Goal: Ask a question

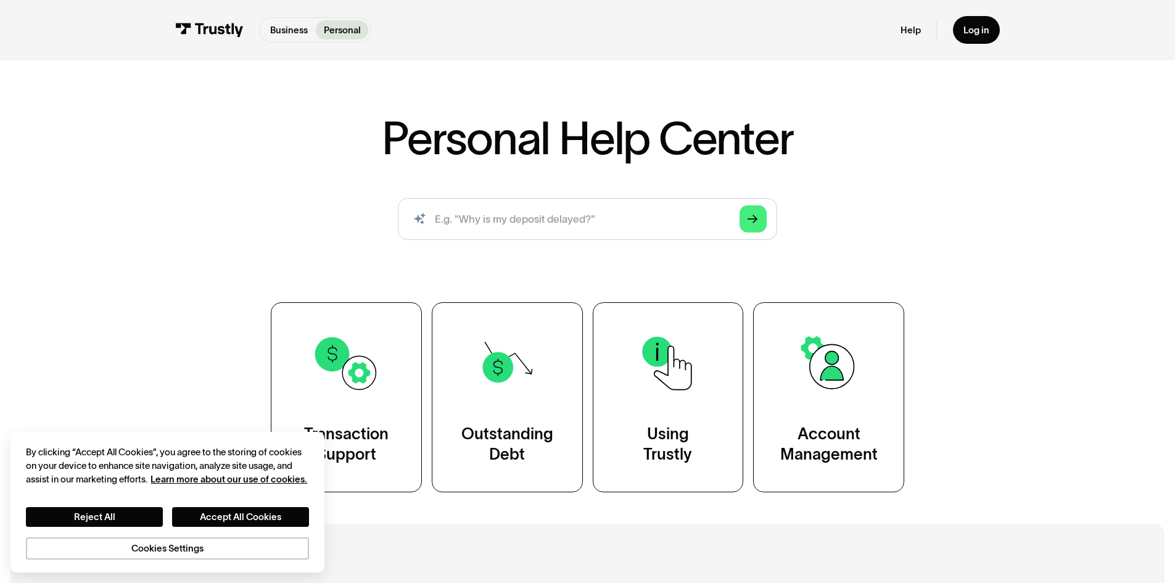
scroll to position [247, 0]
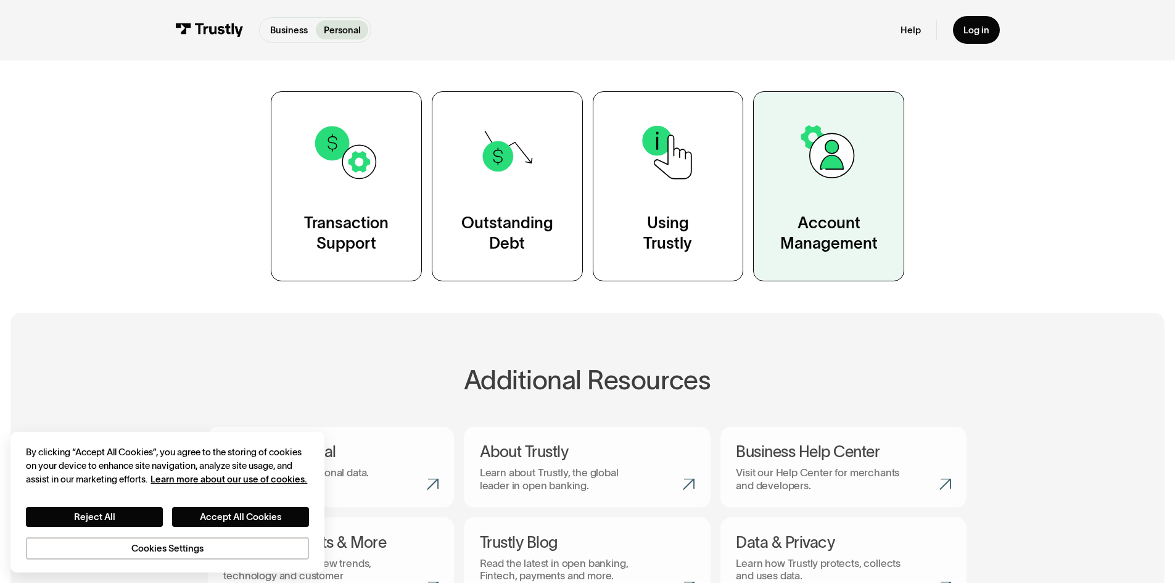
click at [777, 223] on link "Account Management" at bounding box center [828, 185] width 151 height 189
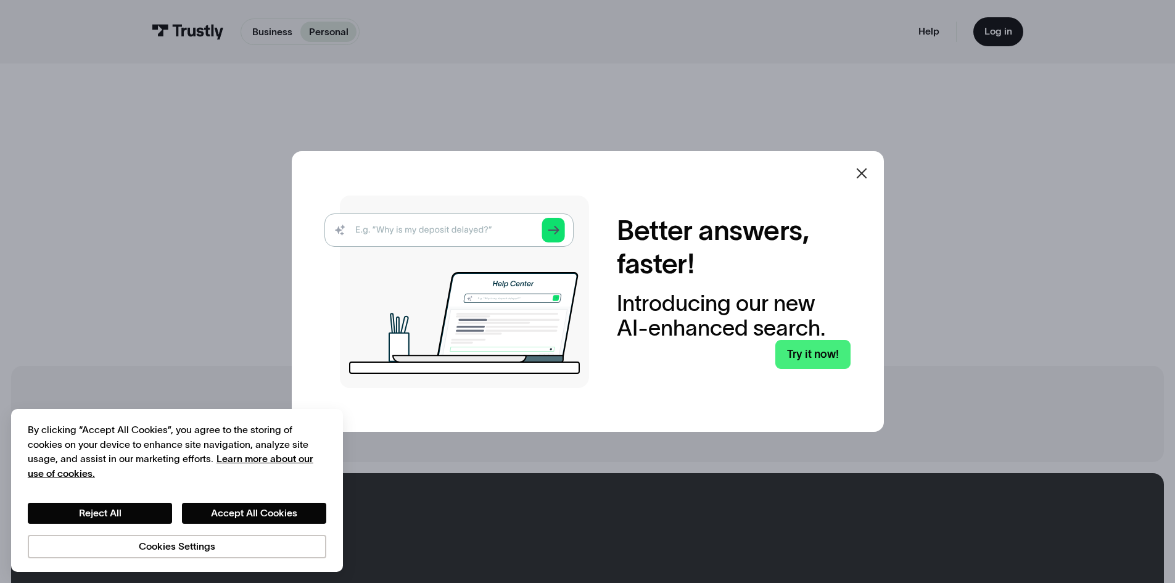
click at [861, 175] on icon at bounding box center [861, 173] width 15 height 15
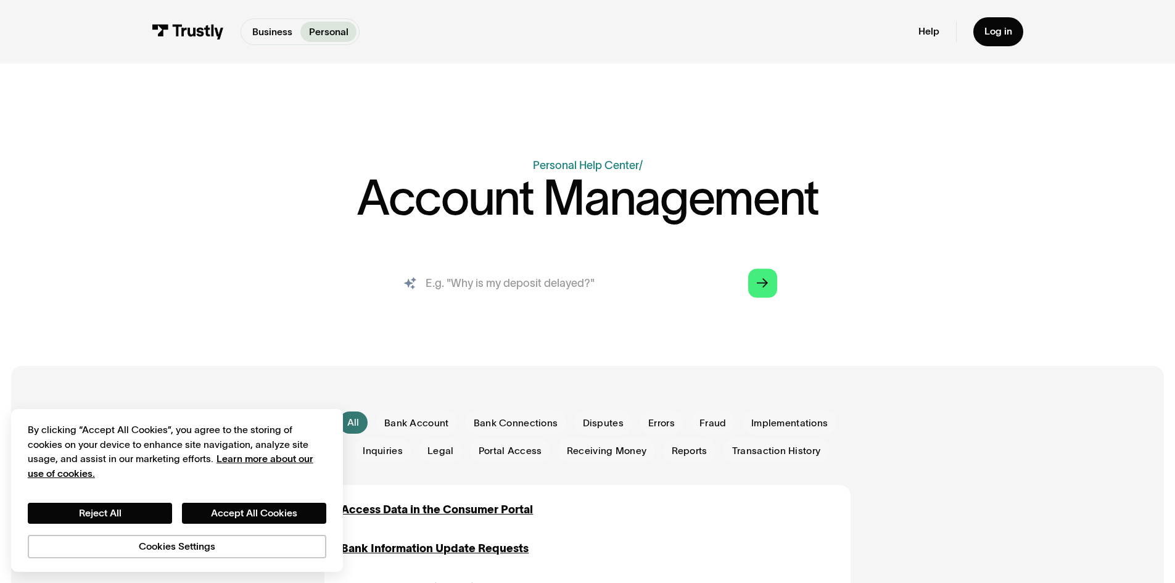
click at [624, 289] on input "search" at bounding box center [587, 283] width 401 height 44
click at [648, 300] on input "search" at bounding box center [587, 283] width 401 height 44
type input "why is my deposit being block and how do i fix it"
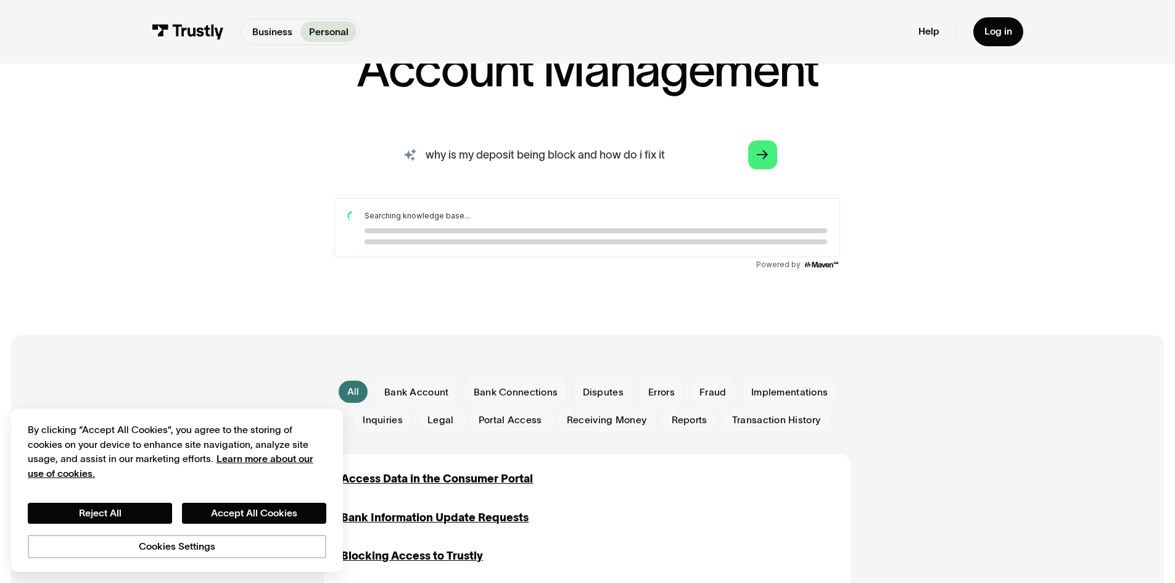
scroll to position [123, 0]
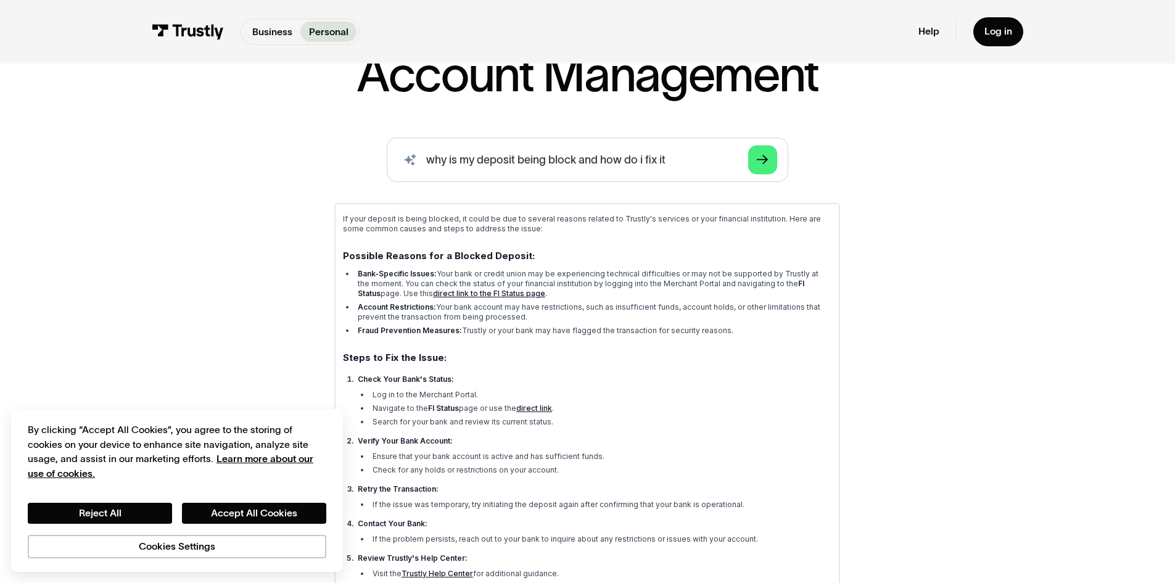
click at [537, 407] on link "direct link" at bounding box center [534, 407] width 36 height 9
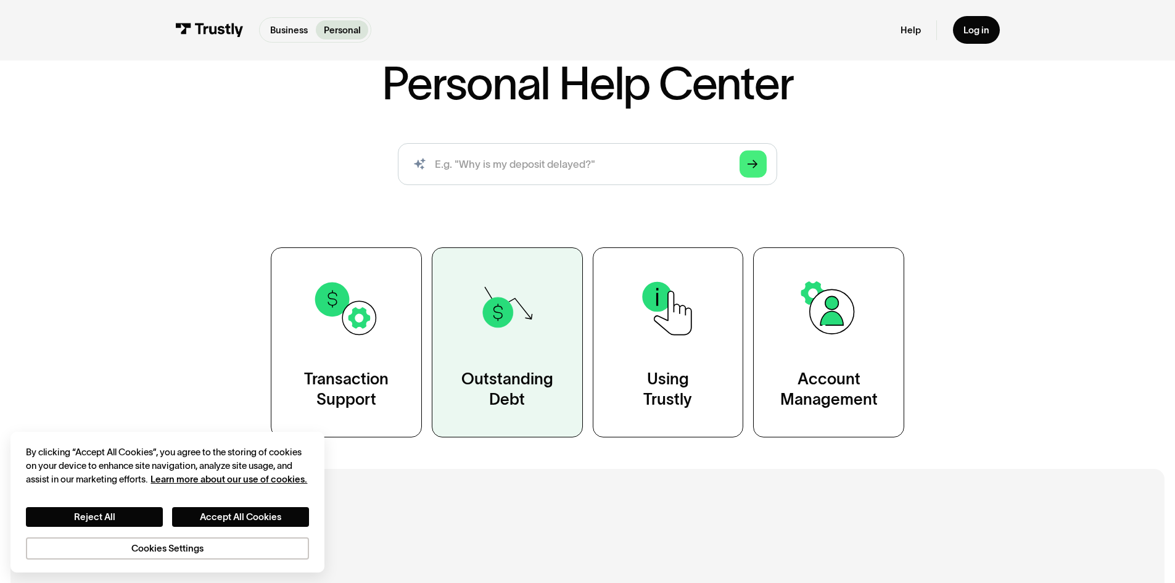
scroll to position [123, 0]
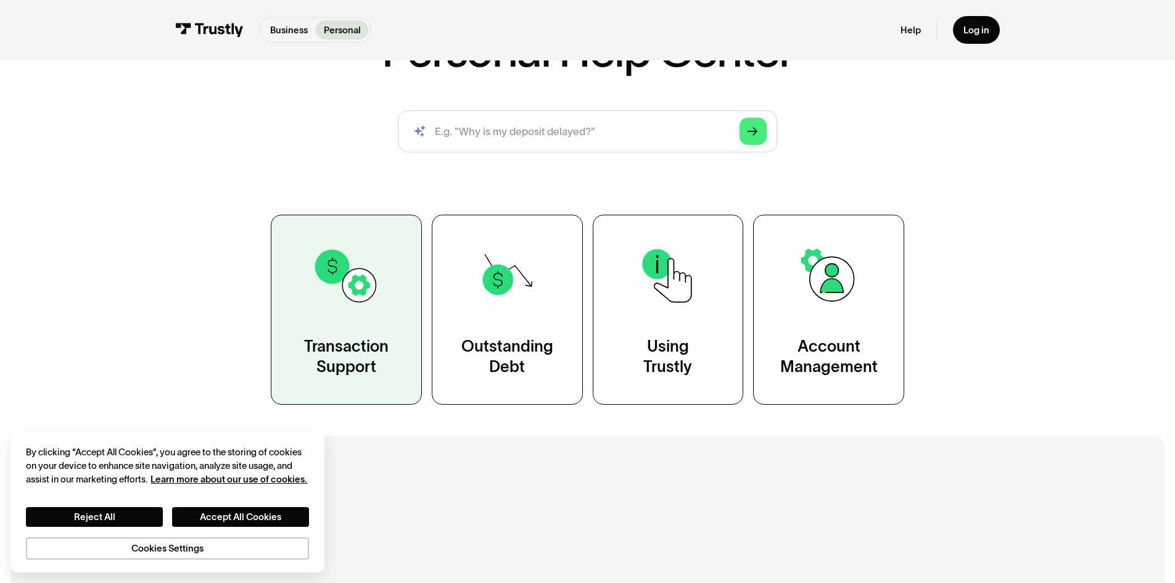
click at [406, 291] on link "Transaction Support" at bounding box center [346, 309] width 151 height 189
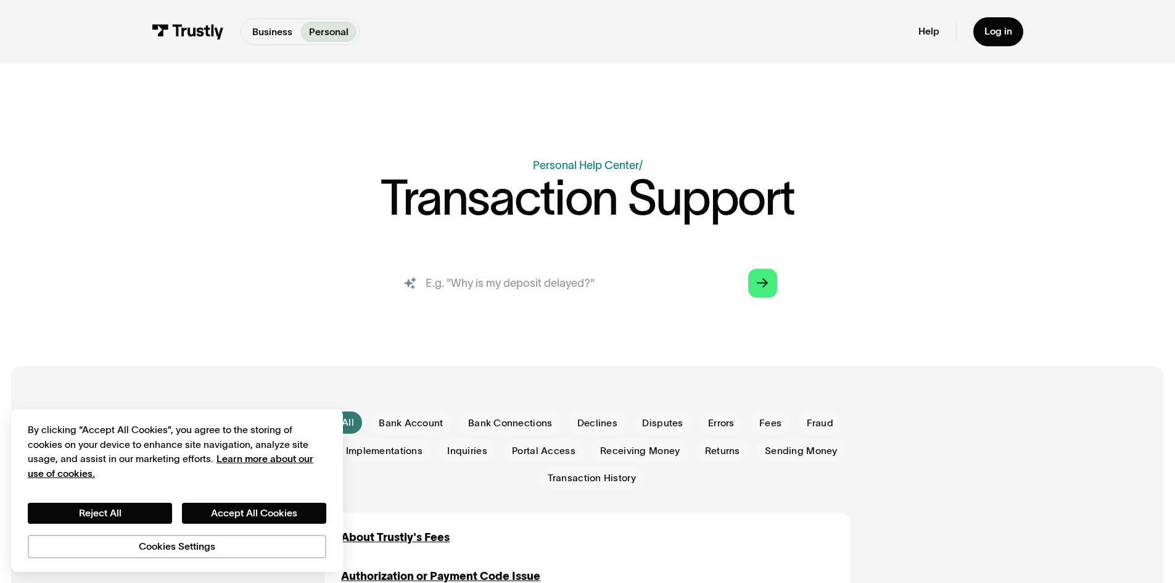
click at [510, 268] on input "search" at bounding box center [587, 283] width 401 height 44
type input "s"
type input "fraud incorrect transaction"
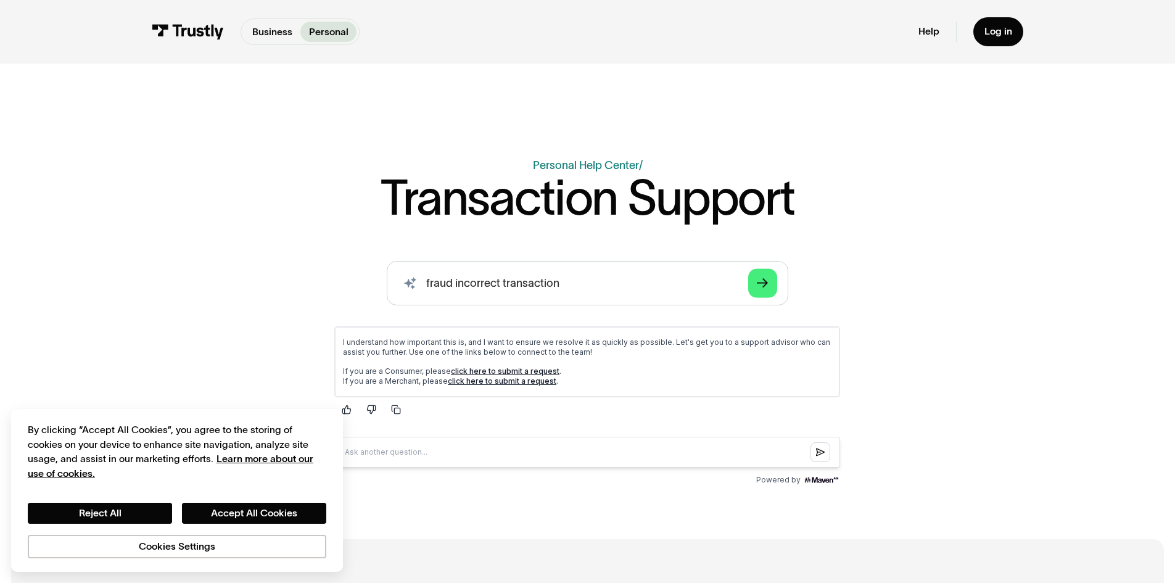
click at [553, 368] on p "If you are a Consumer, please click here to submit a request . If you are a Mer…" at bounding box center [587, 376] width 489 height 20
click at [544, 373] on link "click here to submit a request" at bounding box center [505, 370] width 109 height 9
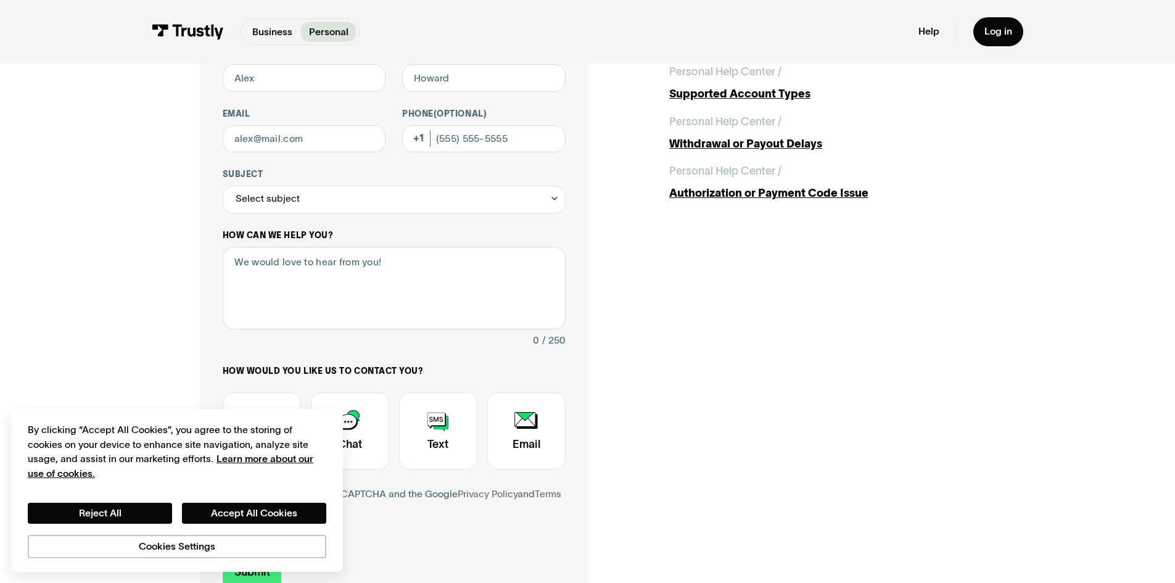
scroll to position [56, 0]
